Goal: Information Seeking & Learning: Understand process/instructions

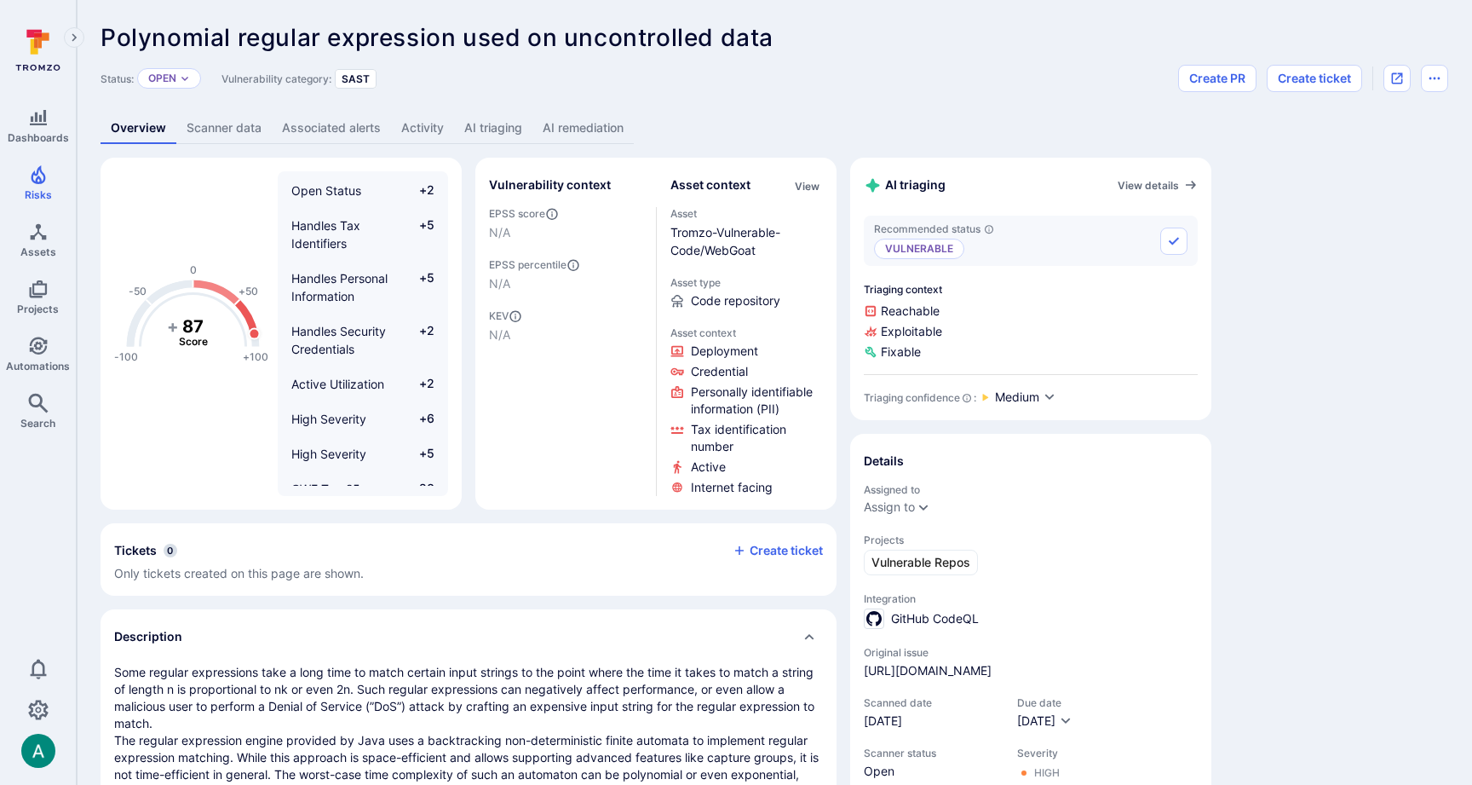
click at [582, 124] on link "AI remediation" at bounding box center [583, 128] width 101 height 32
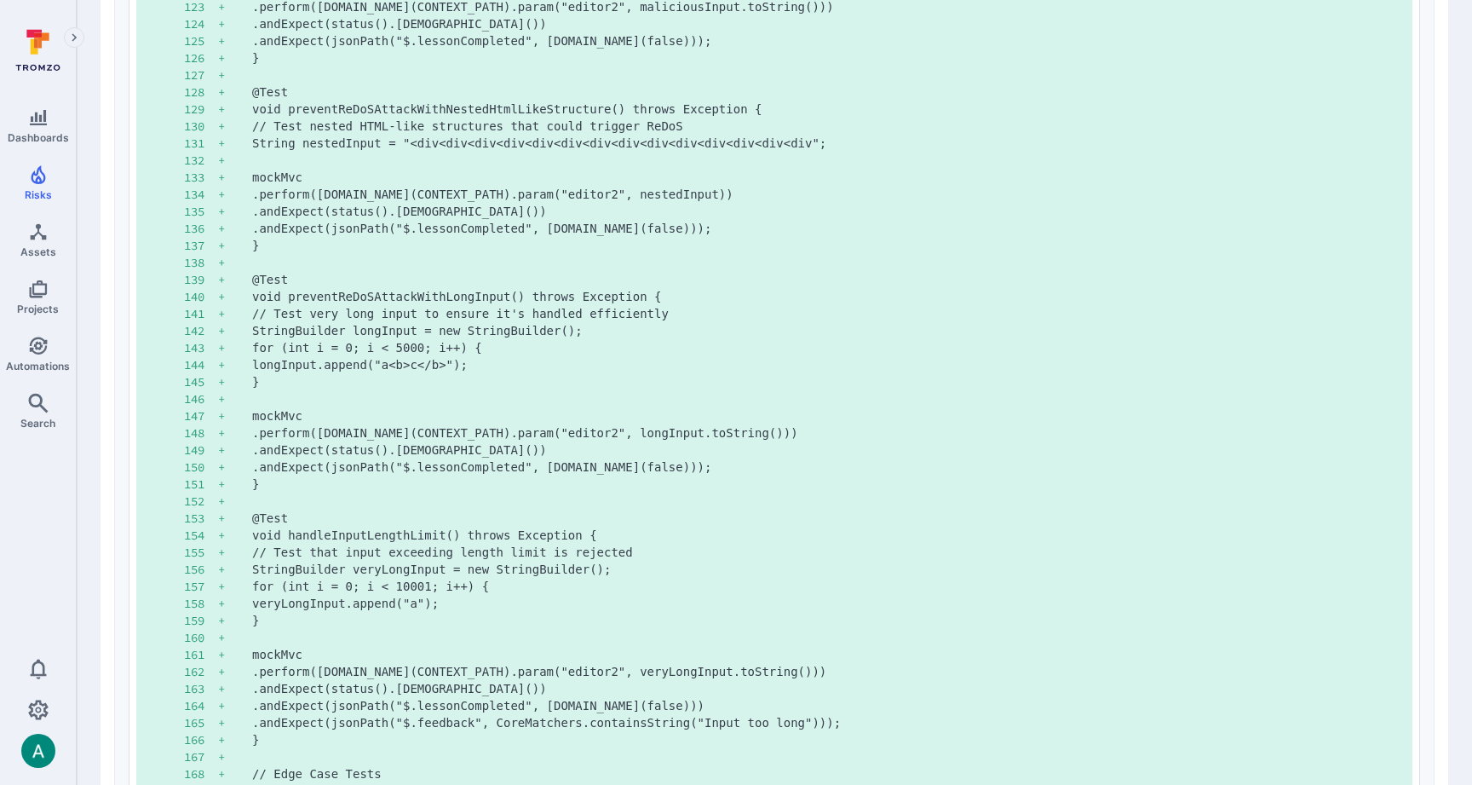
scroll to position [3735, 0]
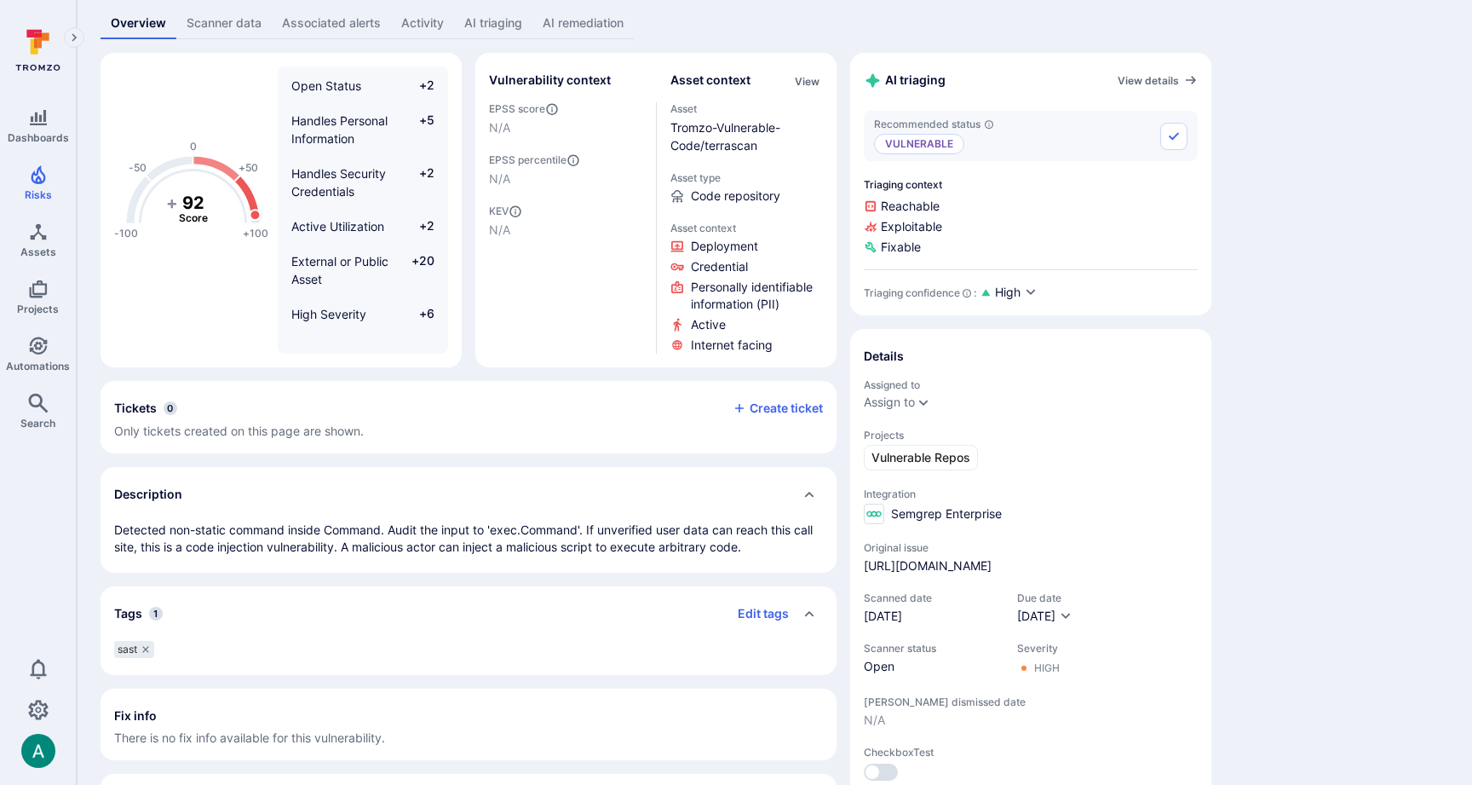
scroll to position [107, 0]
drag, startPoint x: 302, startPoint y: 526, endPoint x: 634, endPoint y: 531, distance: 332.4
click at [634, 531] on p "Detected non-static command inside Command. Audit the input to 'exec.Command'. …" at bounding box center [468, 536] width 709 height 34
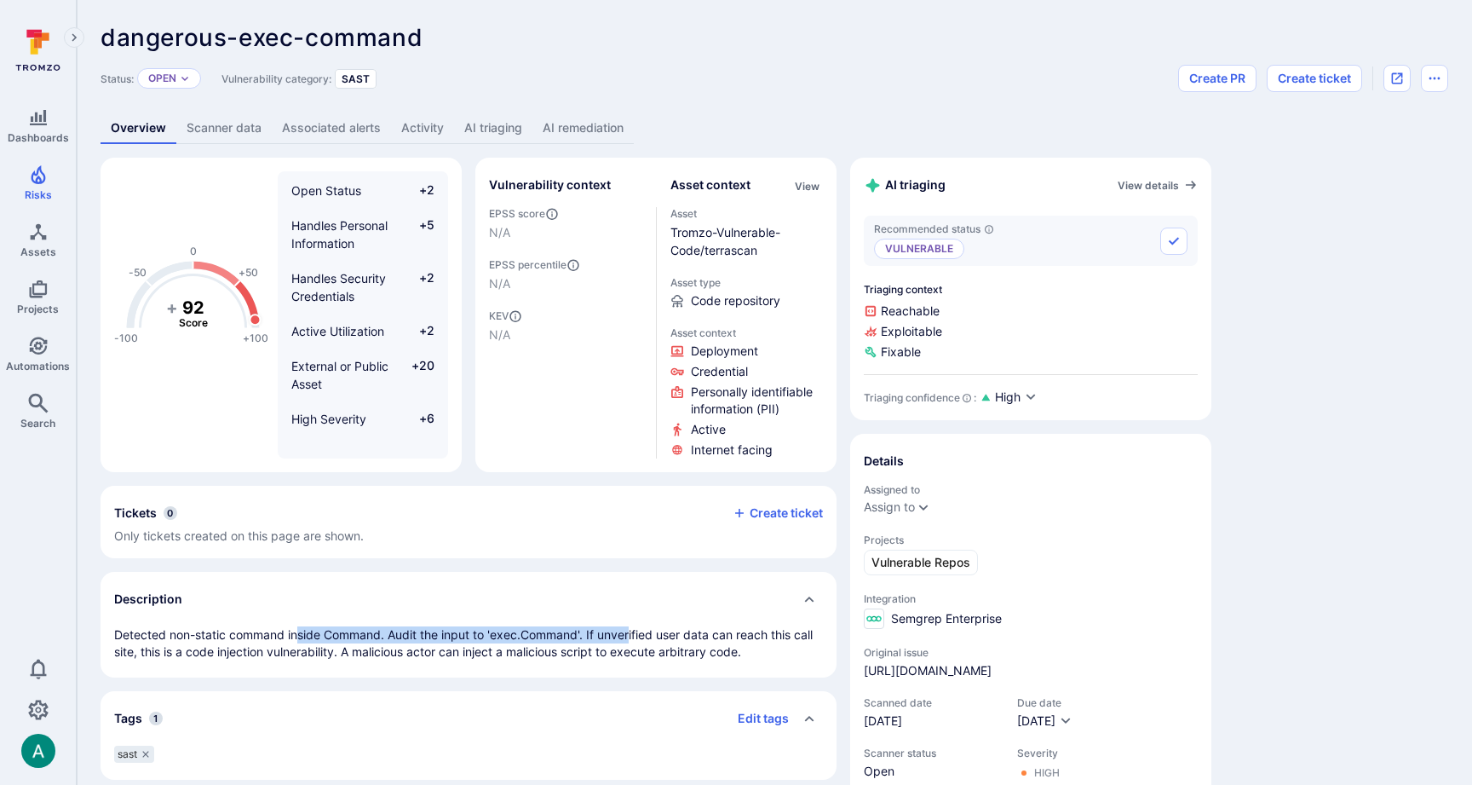
scroll to position [0, 0]
click at [553, 128] on link "AI remediation" at bounding box center [583, 128] width 101 height 32
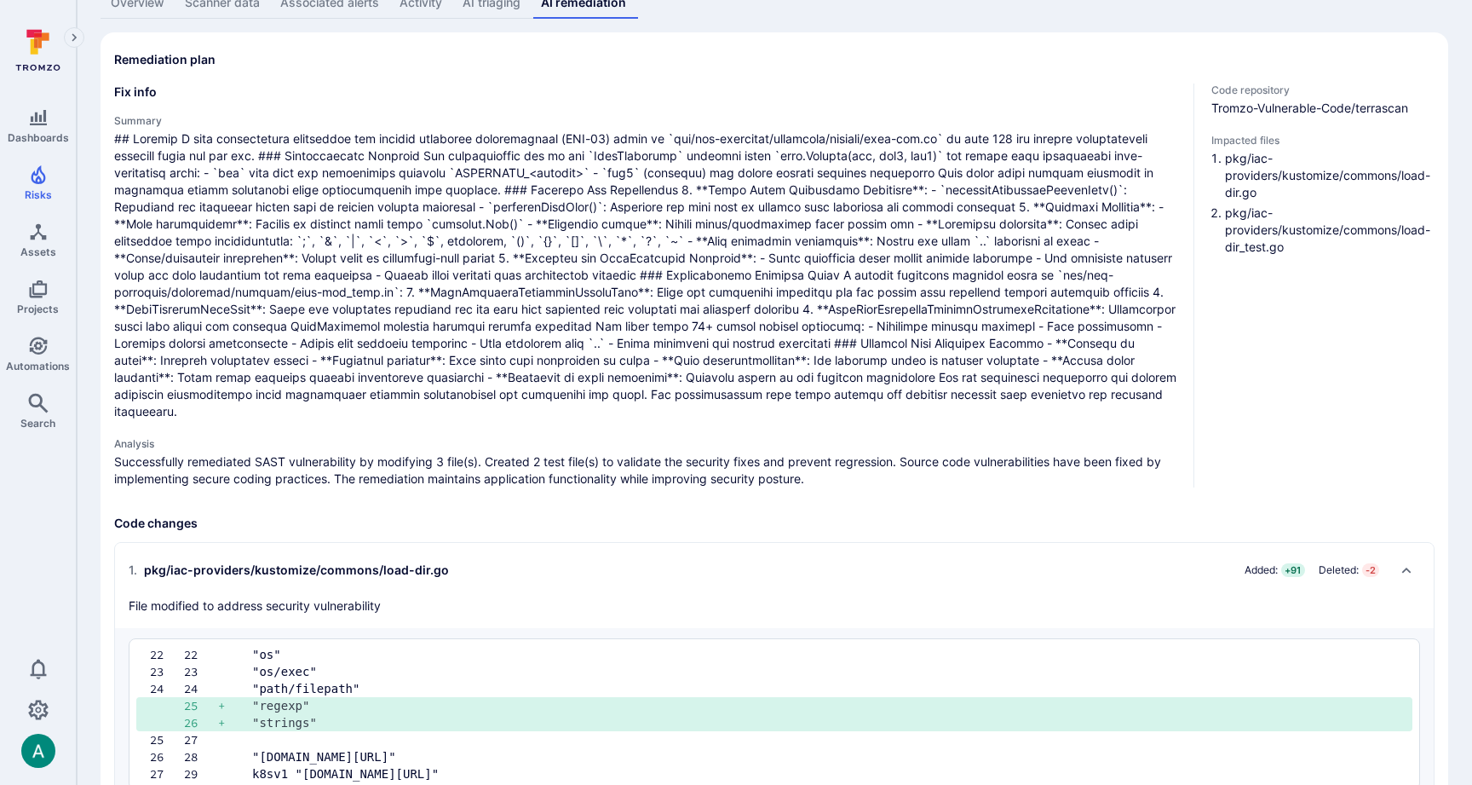
scroll to position [128, 0]
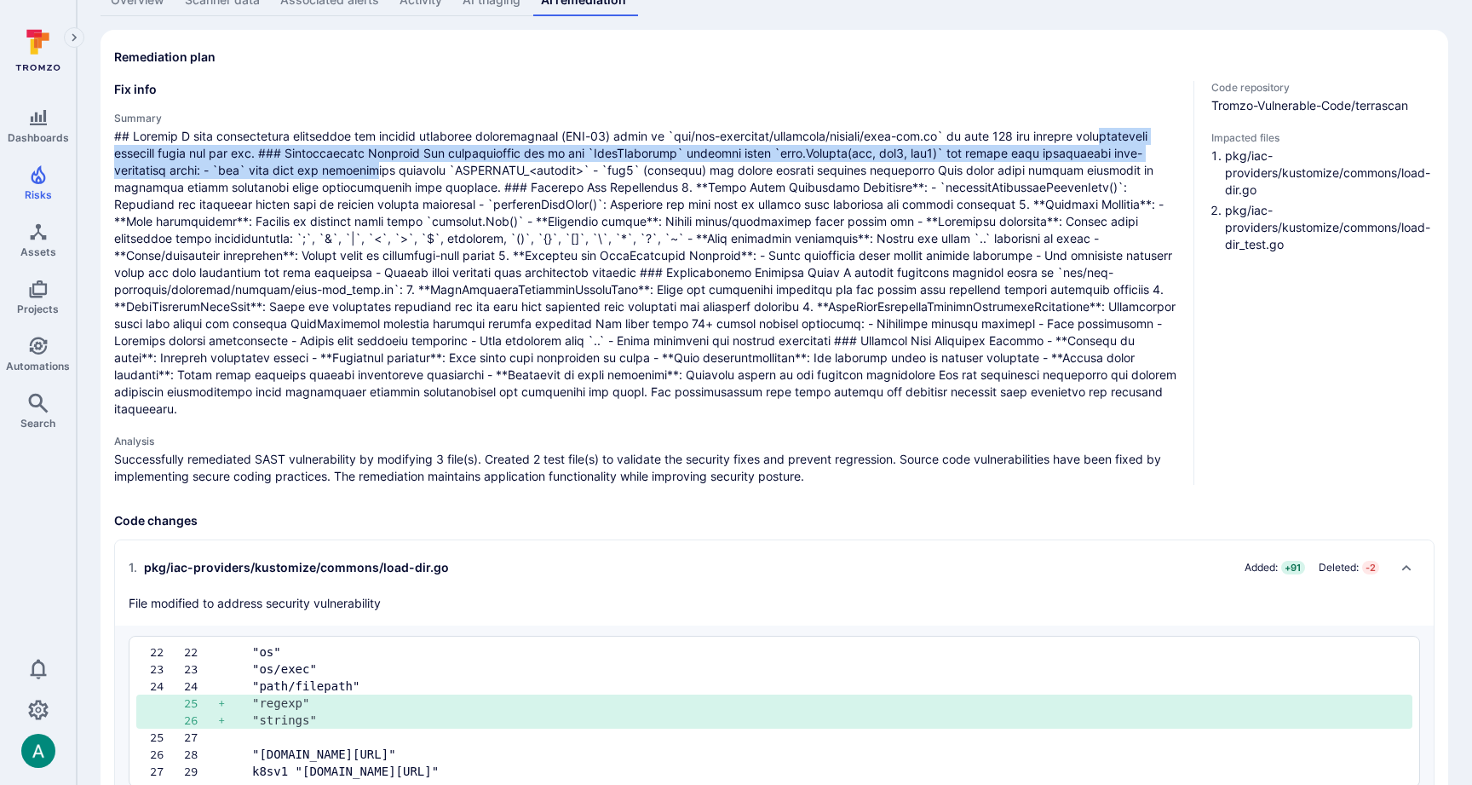
drag, startPoint x: 144, startPoint y: 158, endPoint x: 481, endPoint y: 165, distance: 337.5
click at [481, 165] on span at bounding box center [647, 273] width 1066 height 290
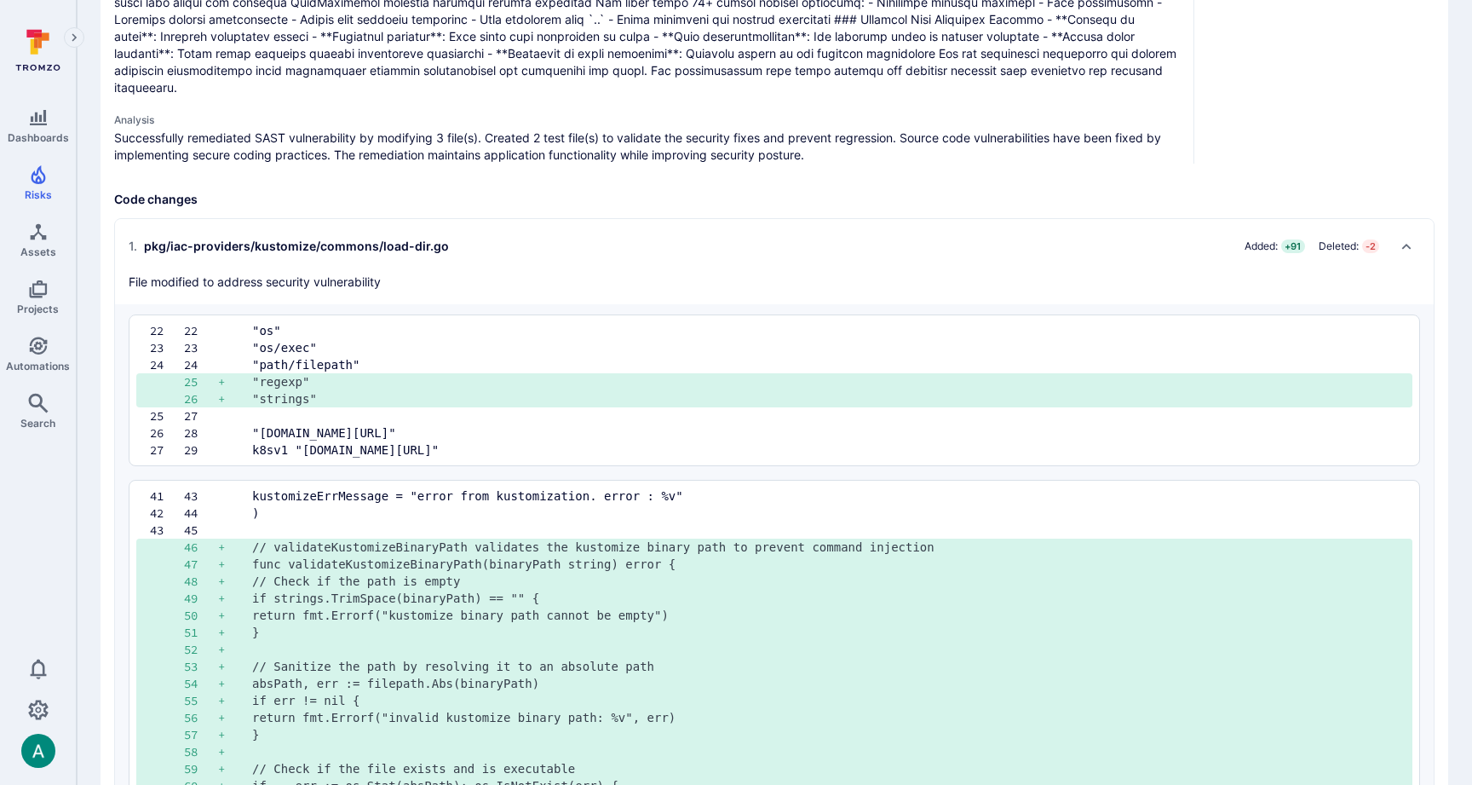
scroll to position [470, 0]
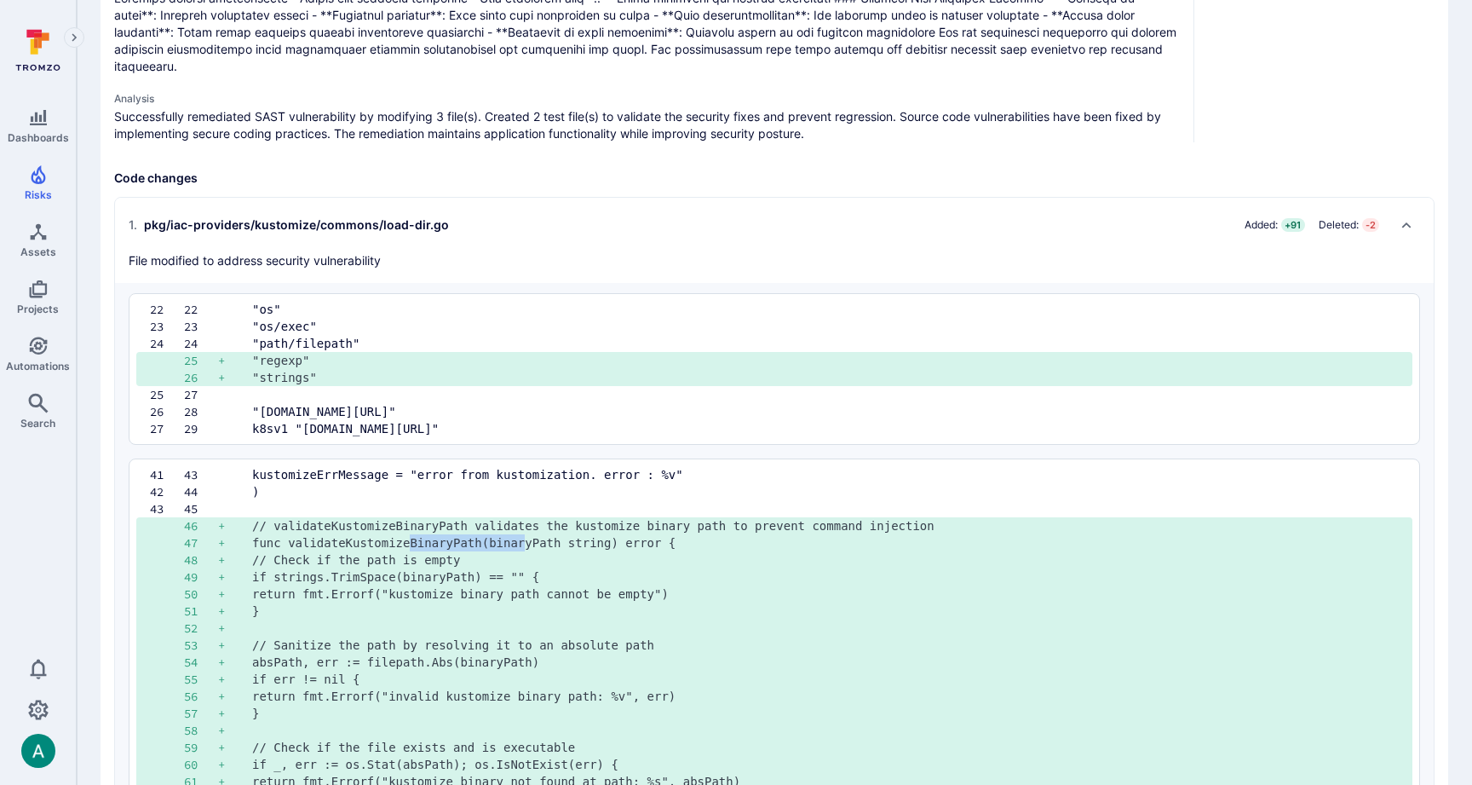
drag, startPoint x: 409, startPoint y: 537, endPoint x: 523, endPoint y: 539, distance: 114.2
click at [523, 539] on pre "func validateKustomizeBinaryPath(binaryPath string) error {" at bounding box center [825, 542] width 1147 height 17
drag, startPoint x: 407, startPoint y: 586, endPoint x: 747, endPoint y: 591, distance: 340.0
click at [747, 591] on pre "return fmt.Errorf("kustomize binary path cannot be empty")" at bounding box center [825, 593] width 1147 height 17
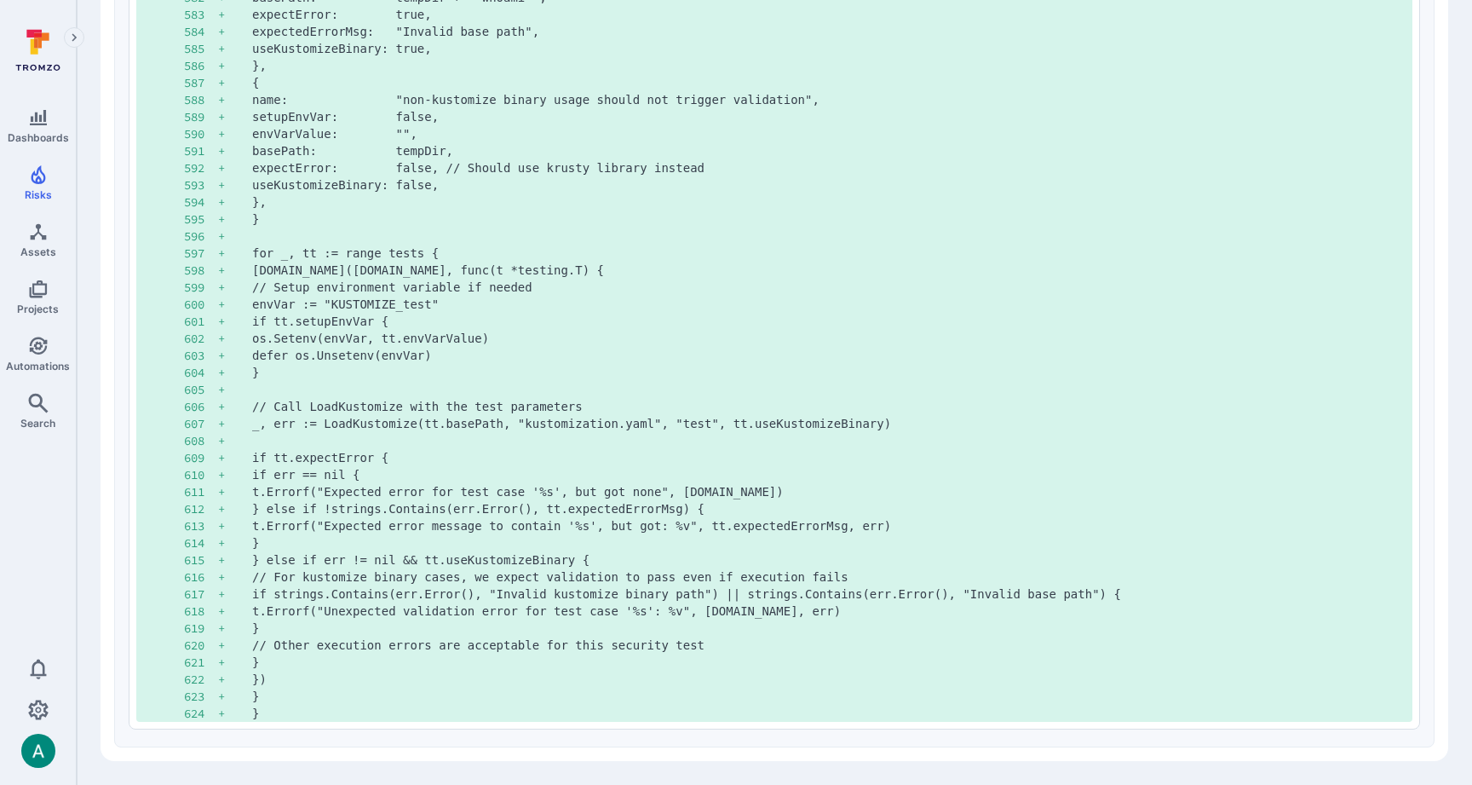
scroll to position [8734, 0]
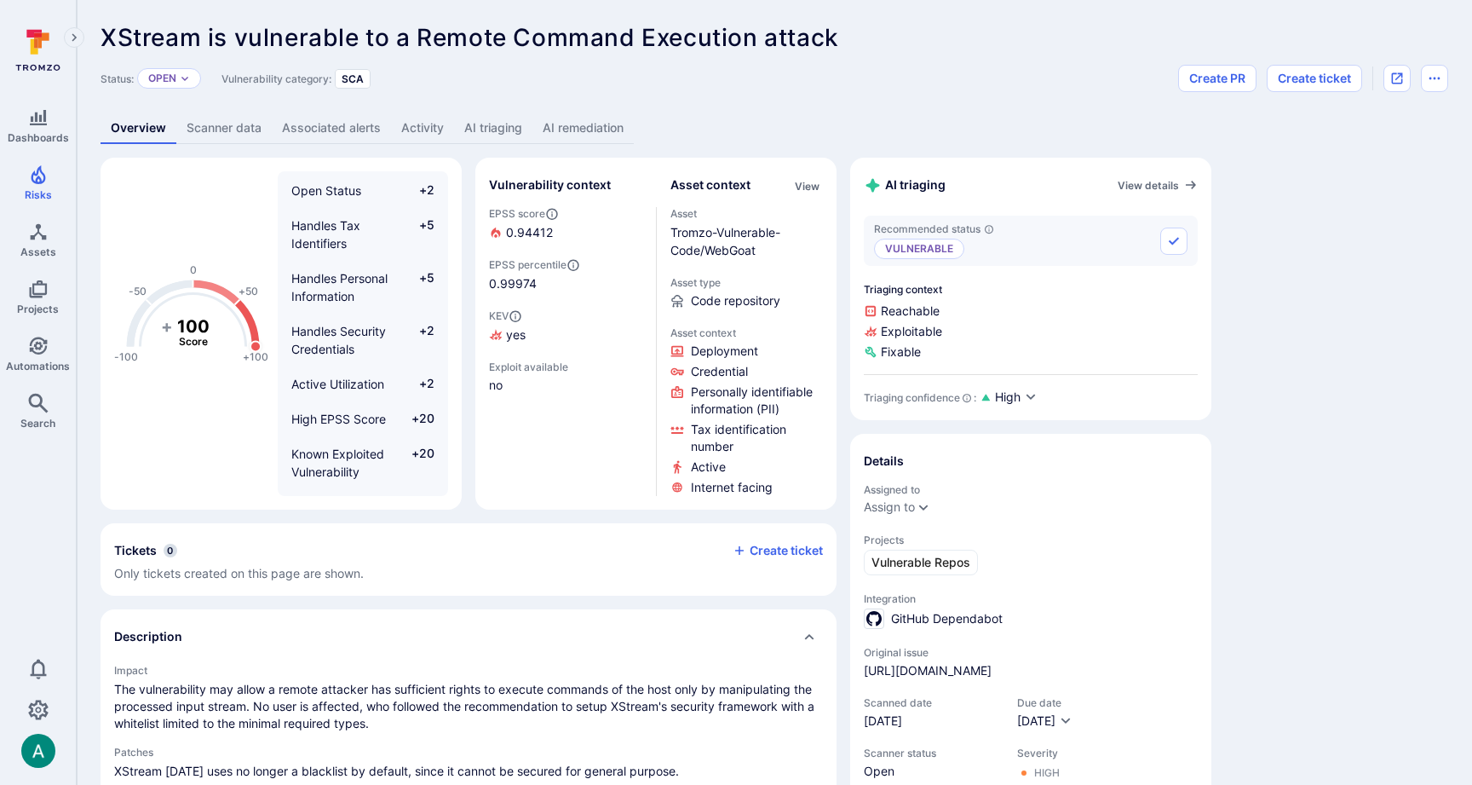
click at [596, 124] on link "AI remediation" at bounding box center [583, 128] width 101 height 32
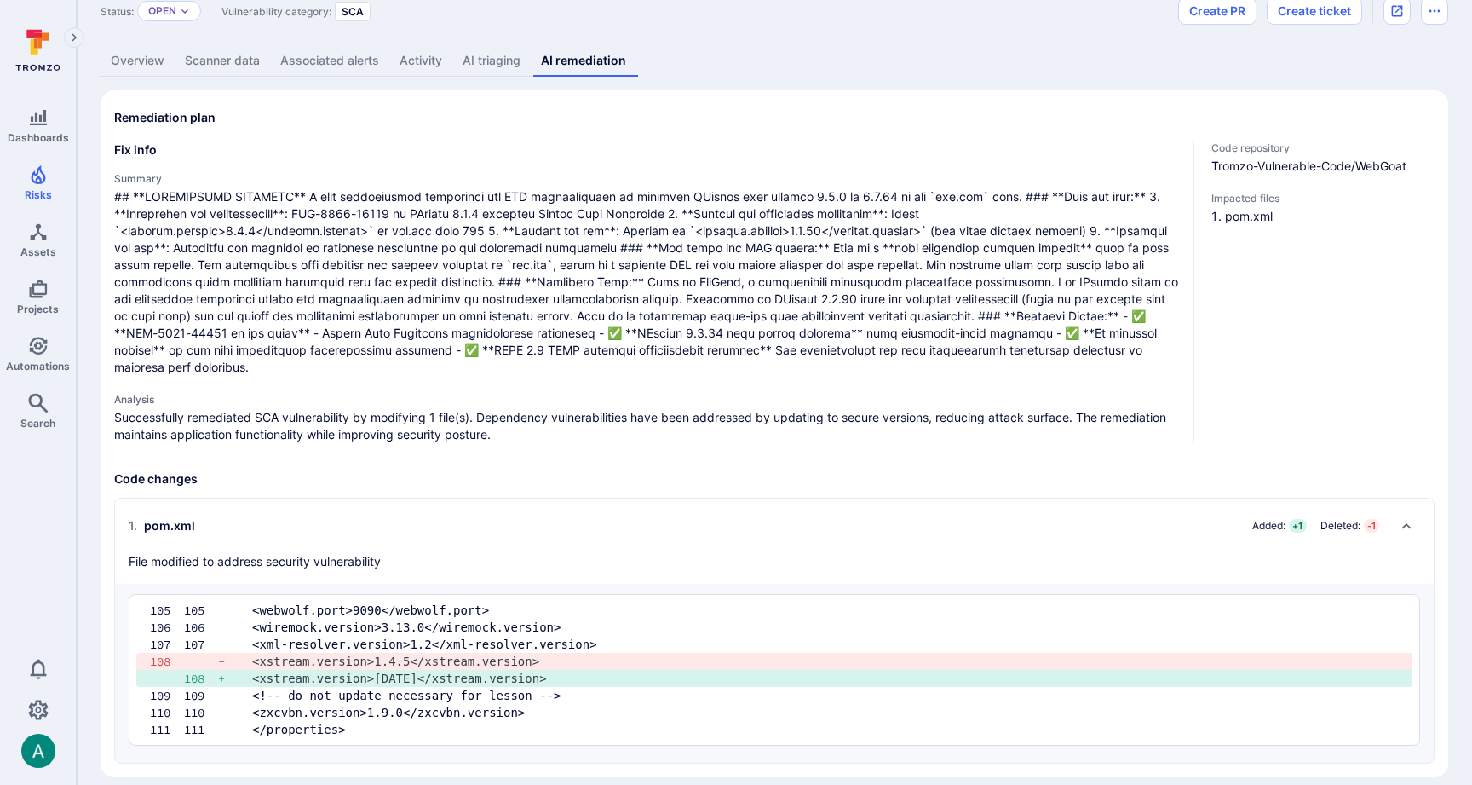
scroll to position [66, 0]
